Goal: Find contact information: Find contact information

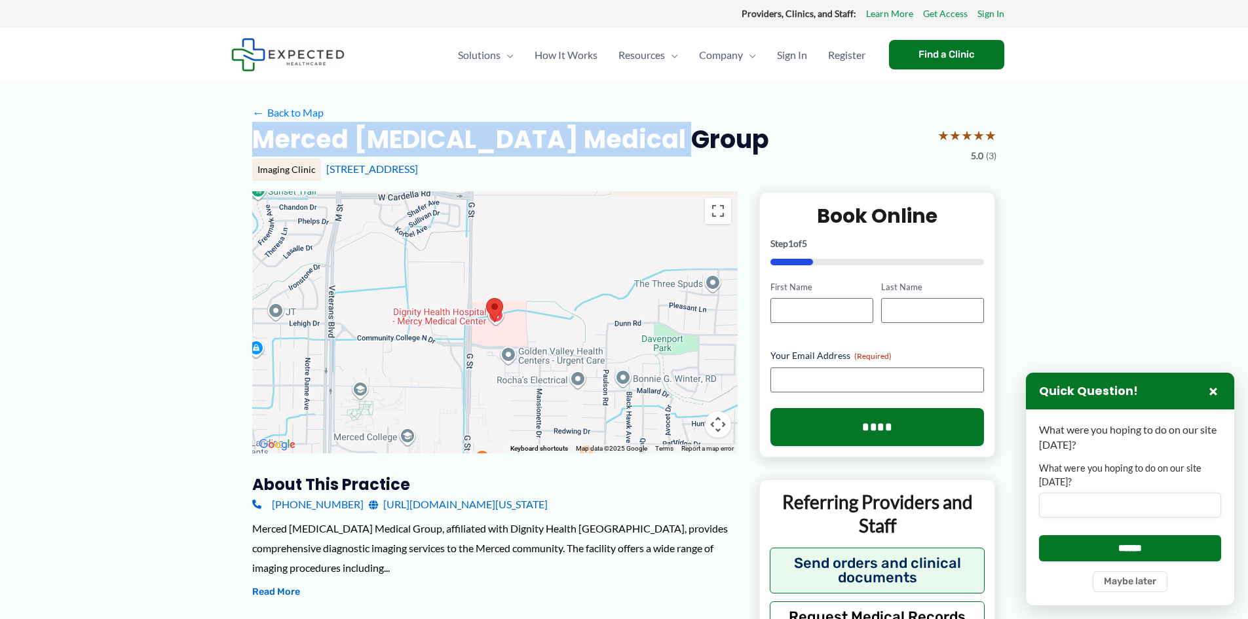
drag, startPoint x: 256, startPoint y: 140, endPoint x: 723, endPoint y: 141, distance: 466.6
click at [723, 141] on div "Merced Radiology Medical Group ★ ★ ★ ★ ★ 5.0 (3)" at bounding box center [624, 143] width 744 height 41
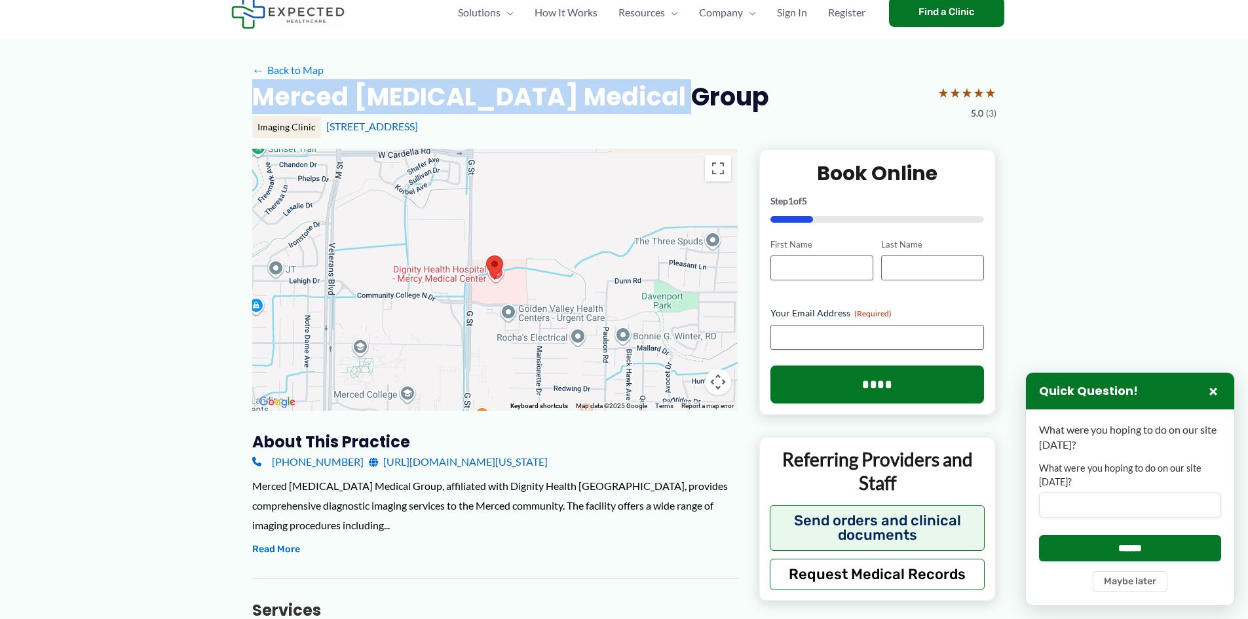
scroll to position [66, 0]
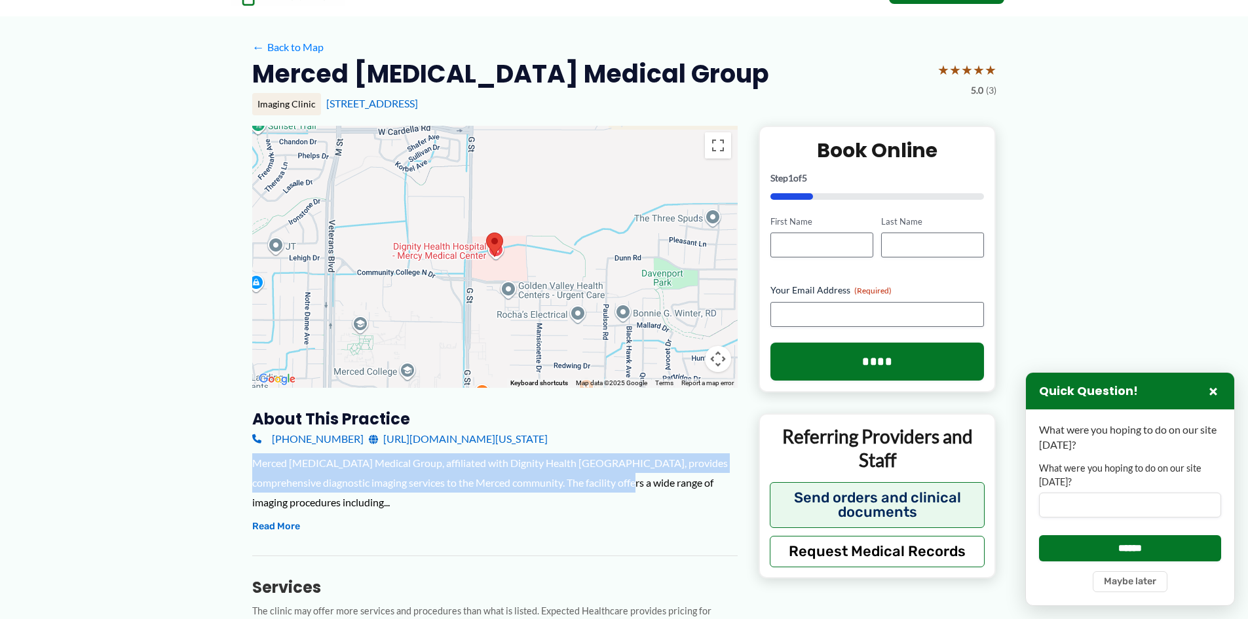
drag, startPoint x: 256, startPoint y: 467, endPoint x: 652, endPoint y: 487, distance: 397.0
click at [652, 487] on div "Merced Radiology Medical Group, affiliated with Dignity Health Mercy Medical Ce…" at bounding box center [495, 482] width 486 height 58
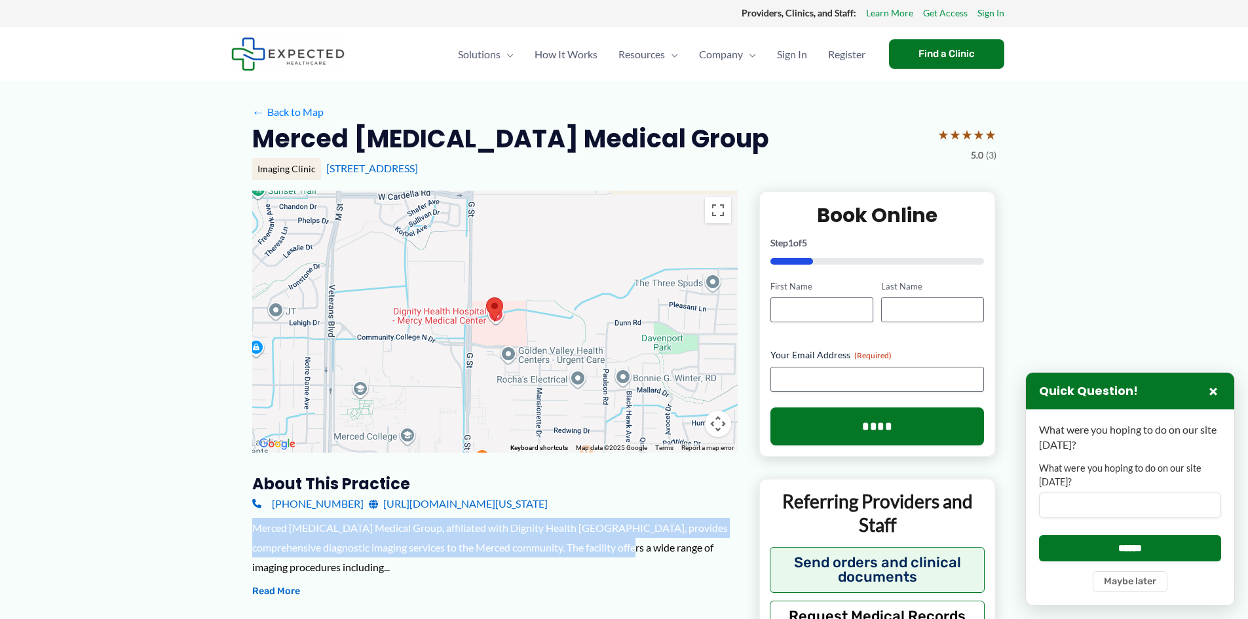
scroll to position [0, 0]
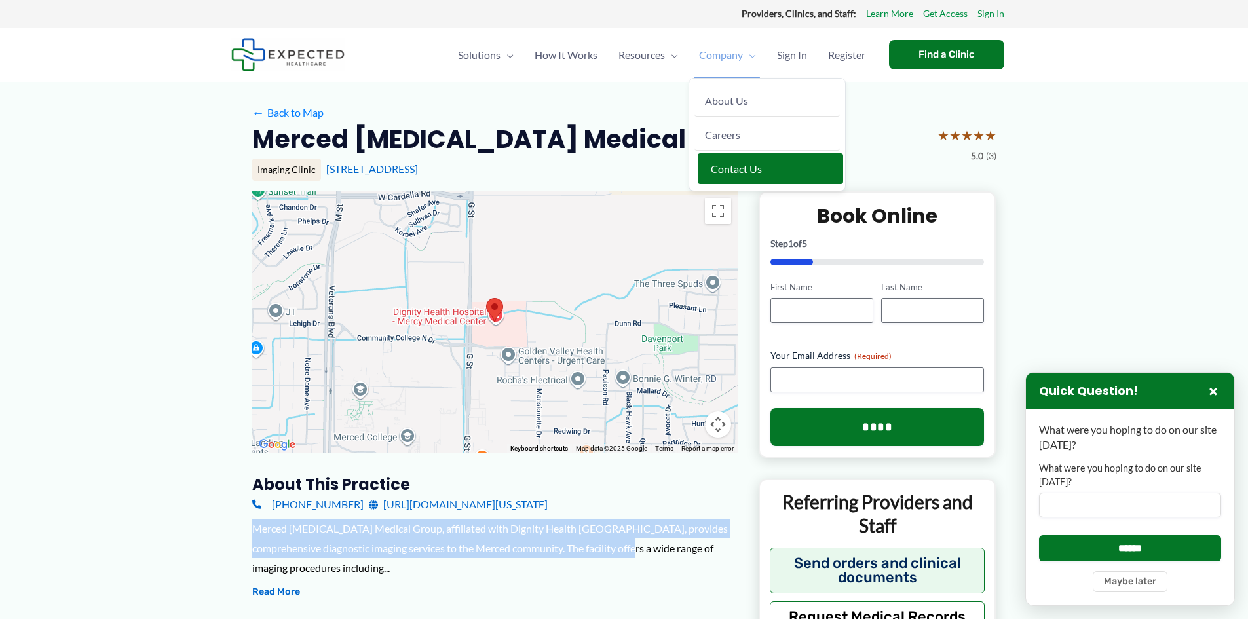
click at [749, 166] on span "Contact Us" at bounding box center [736, 169] width 51 height 12
